Goal: Information Seeking & Learning: Understand process/instructions

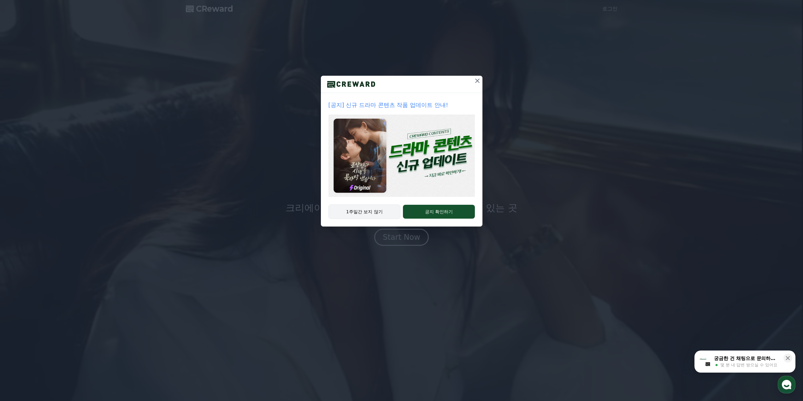
click at [378, 215] on button "1주일간 보지 않기" at bounding box center [365, 212] width 72 height 15
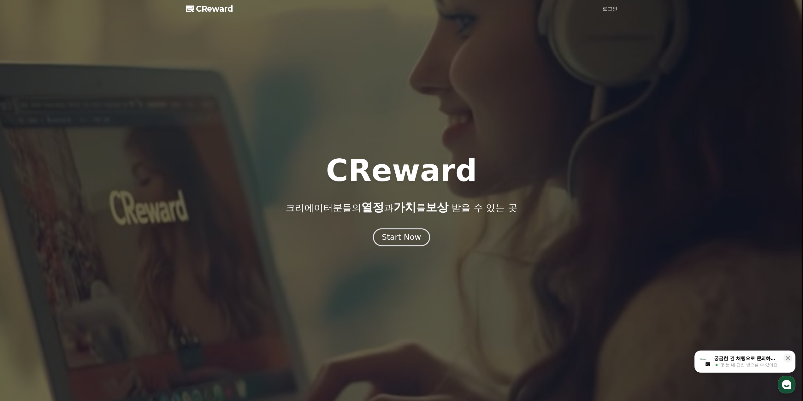
click at [405, 236] on div "Start Now" at bounding box center [401, 237] width 39 height 11
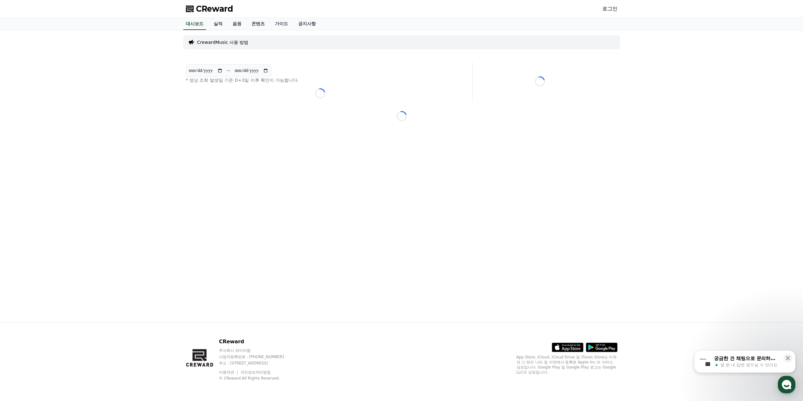
click at [233, 40] on p "CrewardMusic 사용 방법" at bounding box center [222, 42] width 51 height 6
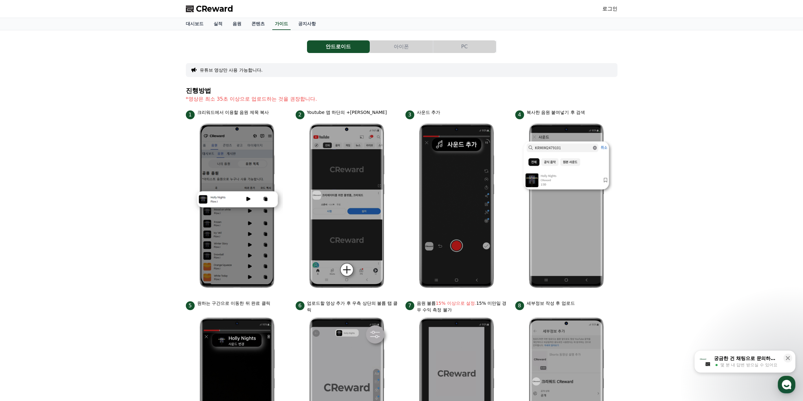
click at [389, 46] on button "아이폰" at bounding box center [401, 46] width 63 height 13
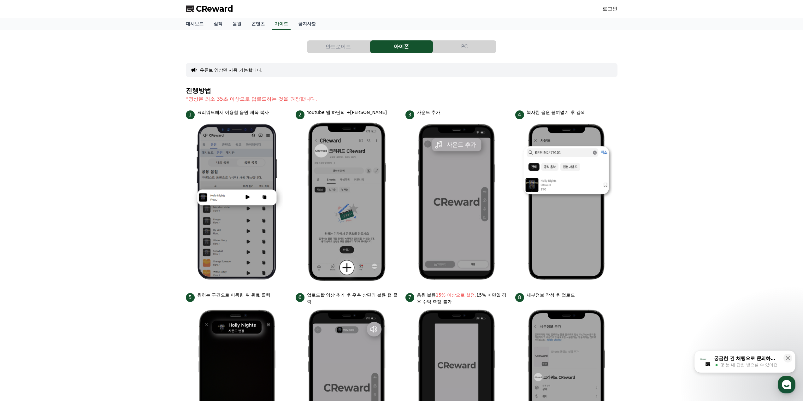
click at [449, 46] on button "PC" at bounding box center [464, 46] width 63 height 13
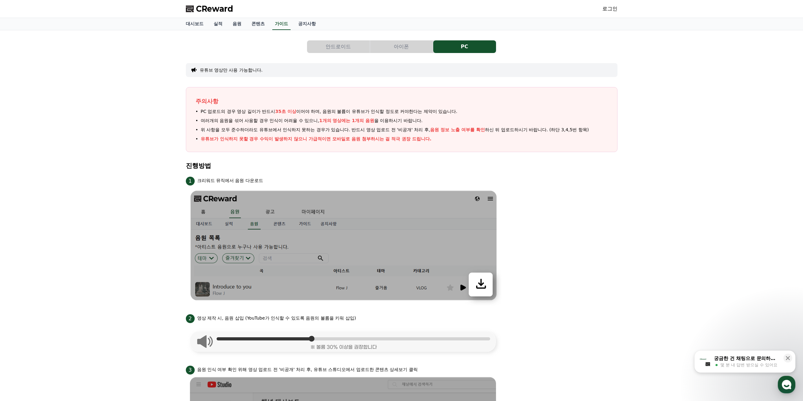
click at [342, 46] on button "안드로이드" at bounding box center [338, 46] width 63 height 13
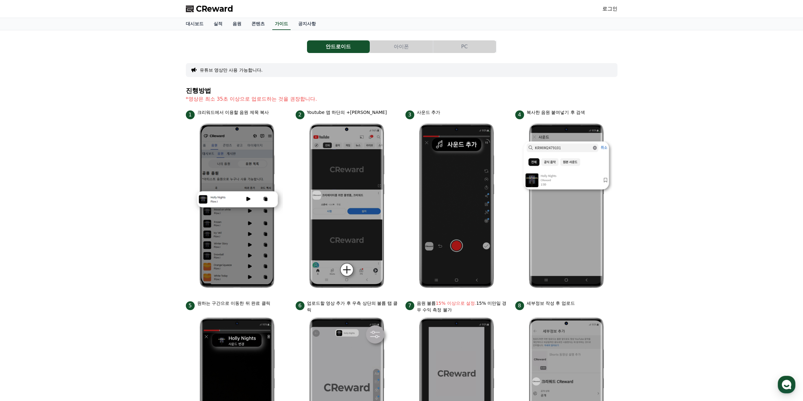
click at [216, 70] on button "유튜브 영상만 사용 가능합니다." at bounding box center [231, 70] width 63 height 6
